Goal: Information Seeking & Learning: Learn about a topic

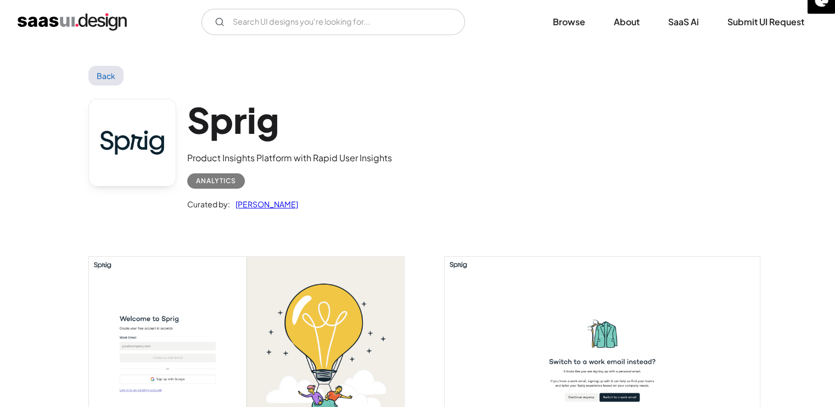
click at [230, 183] on div "Analytics" at bounding box center [216, 181] width 40 height 13
click at [244, 118] on h1 "Sprig" at bounding box center [289, 120] width 205 height 42
